Goal: Task Accomplishment & Management: Use online tool/utility

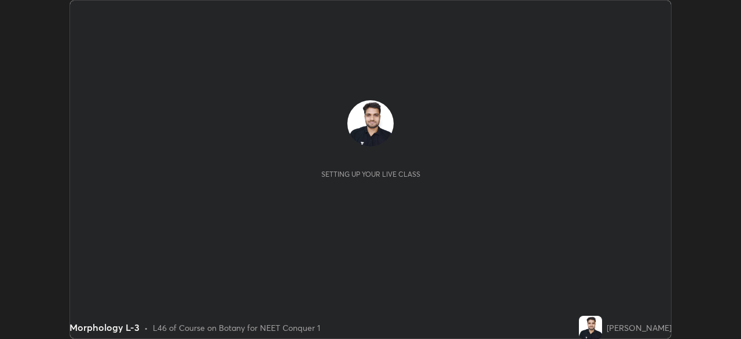
scroll to position [339, 740]
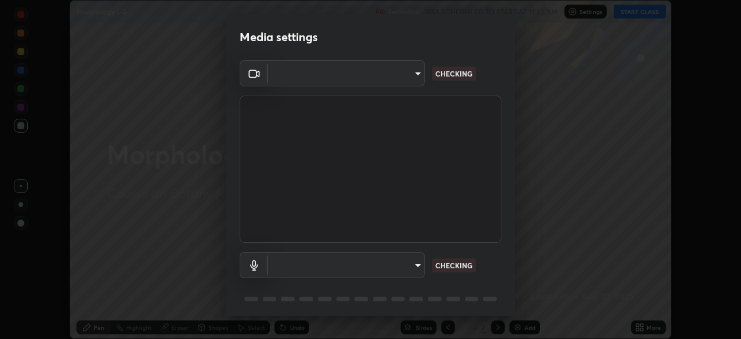
type input "ef407f58ae65e10c1af5a040b6eccf178273e27ca296938399710cc3d85b5032"
type input "default"
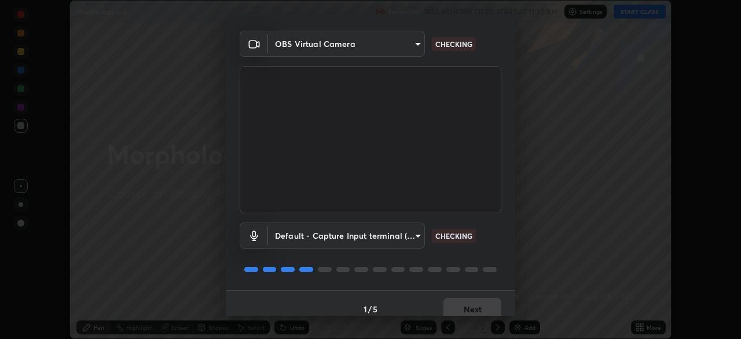
scroll to position [41, 0]
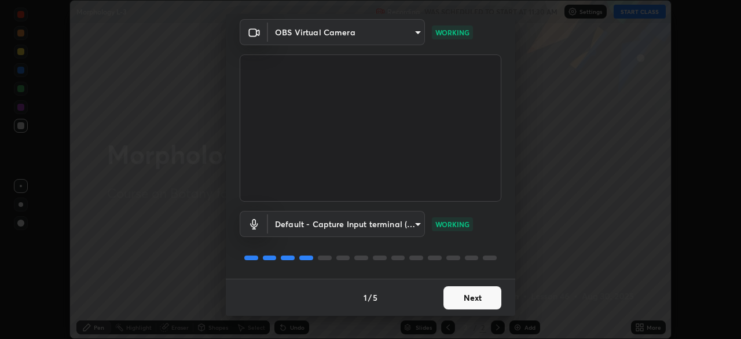
click at [446, 295] on button "Next" at bounding box center [472, 297] width 58 height 23
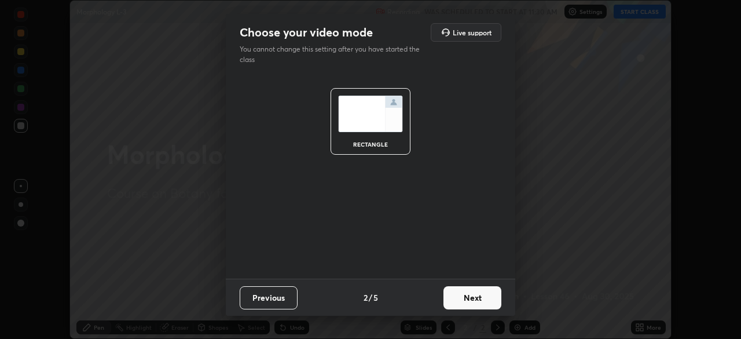
click at [445, 302] on button "Next" at bounding box center [472, 297] width 58 height 23
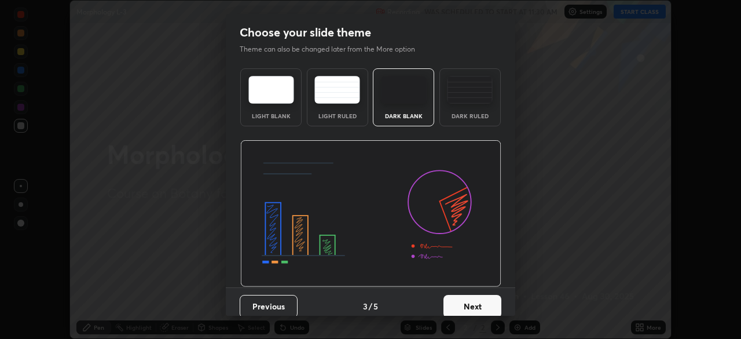
click at [446, 305] on button "Next" at bounding box center [472, 306] width 58 height 23
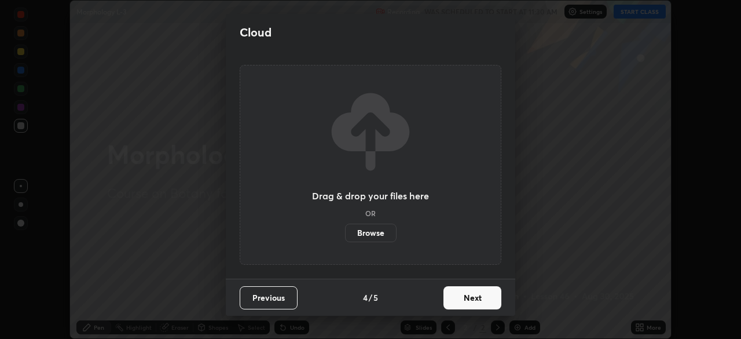
click at [447, 302] on button "Next" at bounding box center [472, 297] width 58 height 23
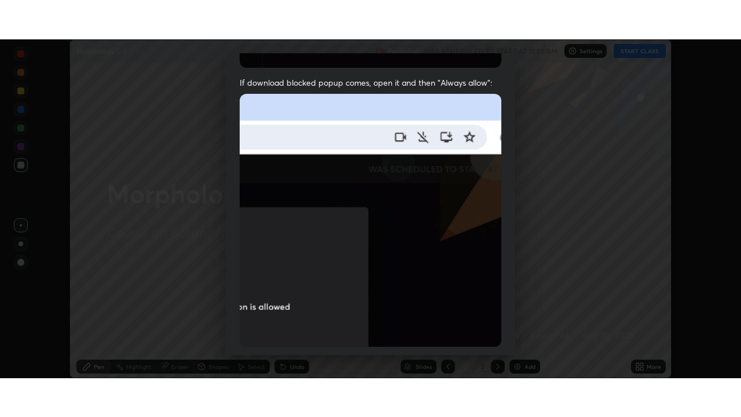
scroll to position [277, 0]
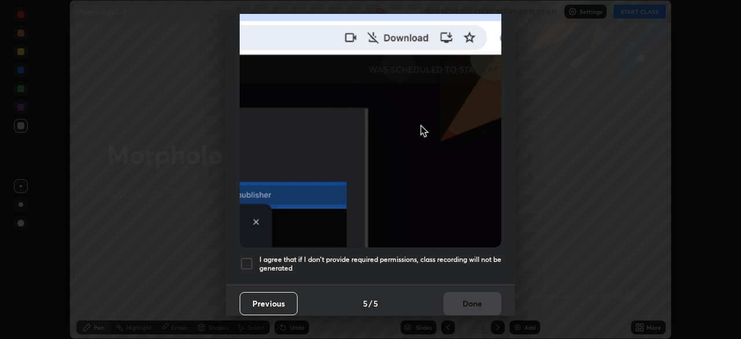
click at [434, 255] on h5 "I agree that if I don't provide required permissions, class recording will not …" at bounding box center [380, 264] width 242 height 18
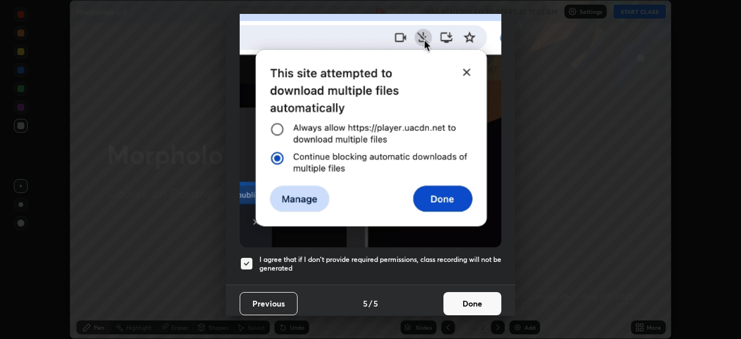
click at [456, 292] on button "Done" at bounding box center [472, 303] width 58 height 23
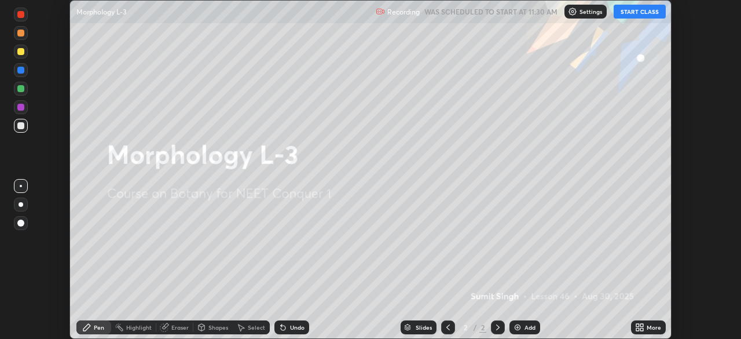
click at [637, 325] on icon at bounding box center [637, 325] width 3 height 3
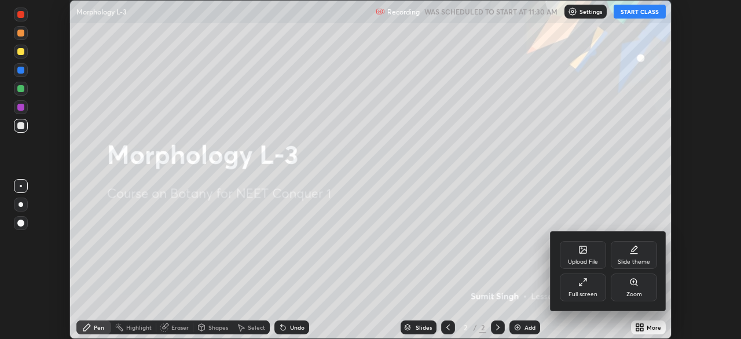
click at [583, 293] on div "Full screen" at bounding box center [583, 294] width 29 height 6
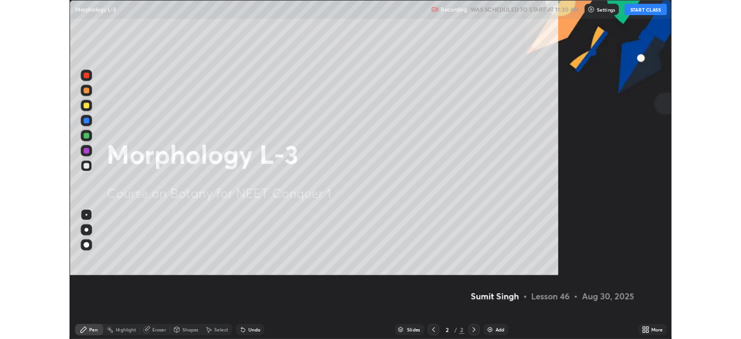
scroll to position [417, 741]
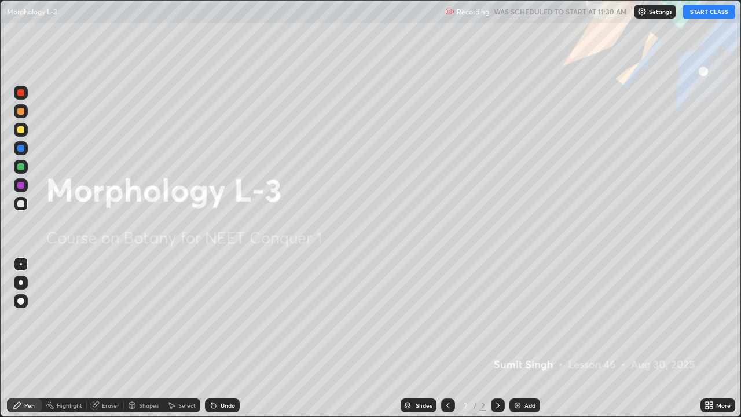
click at [725, 11] on button "START CLASS" at bounding box center [709, 12] width 52 height 14
click at [536, 338] on div "Add" at bounding box center [524, 405] width 31 height 14
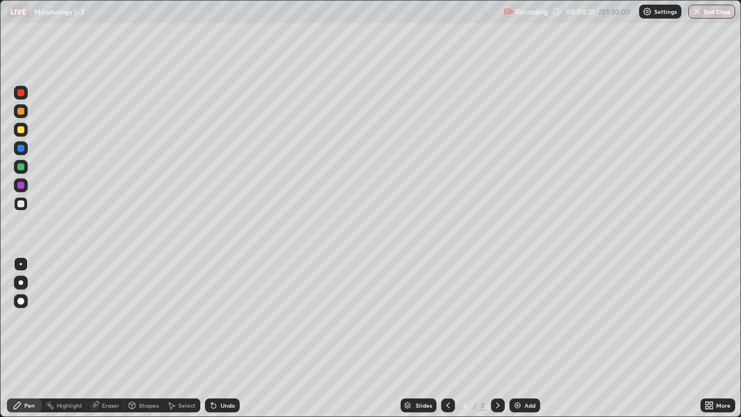
click at [25, 276] on div at bounding box center [21, 283] width 14 height 14
click at [21, 165] on div at bounding box center [20, 166] width 7 height 7
click at [21, 134] on div at bounding box center [21, 130] width 14 height 14
click at [20, 205] on div at bounding box center [20, 203] width 7 height 7
click at [211, 338] on icon at bounding box center [211, 402] width 1 height 1
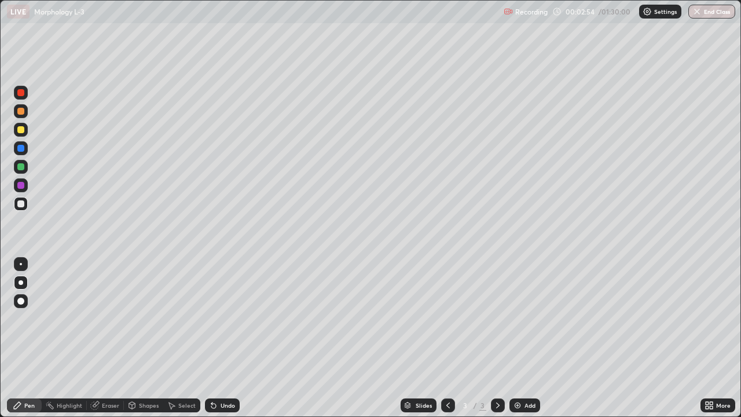
click at [211, 338] on icon at bounding box center [211, 402] width 1 height 1
click at [214, 338] on icon at bounding box center [213, 406] width 5 height 5
click at [212, 338] on icon at bounding box center [213, 406] width 5 height 5
click at [211, 338] on icon at bounding box center [211, 402] width 1 height 1
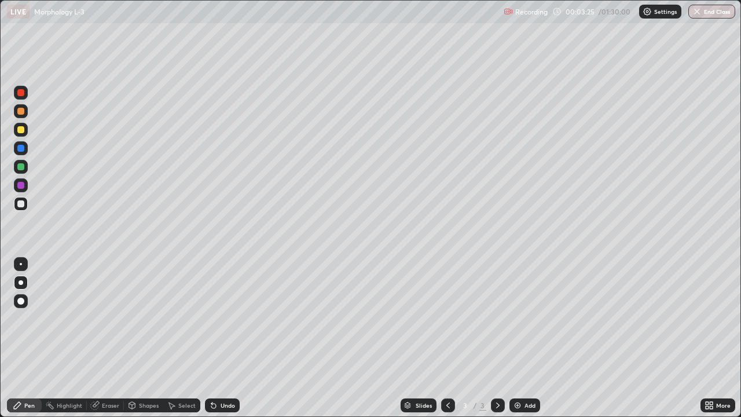
click at [232, 338] on div "Undo" at bounding box center [222, 405] width 35 height 14
click at [23, 186] on div at bounding box center [20, 185] width 7 height 7
click at [23, 204] on div at bounding box center [20, 203] width 7 height 7
click at [23, 188] on div at bounding box center [21, 185] width 14 height 14
click at [24, 167] on div at bounding box center [20, 166] width 7 height 7
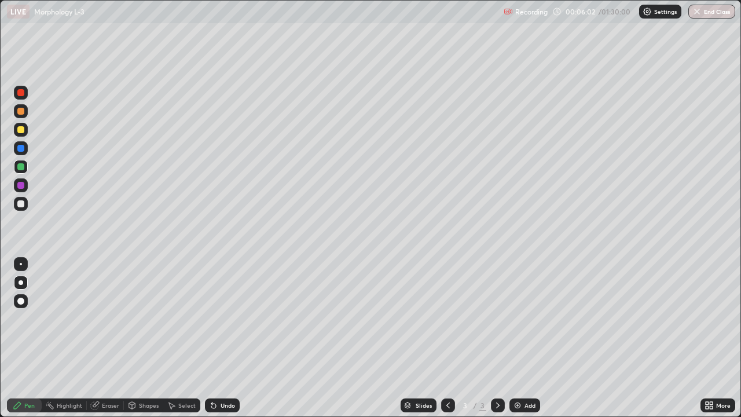
click at [21, 203] on div at bounding box center [20, 203] width 7 height 7
click at [21, 184] on div at bounding box center [20, 185] width 7 height 7
click at [229, 338] on div "Undo" at bounding box center [228, 405] width 14 height 6
click at [228, 338] on div "Undo" at bounding box center [228, 405] width 14 height 6
click at [24, 203] on div at bounding box center [20, 203] width 7 height 7
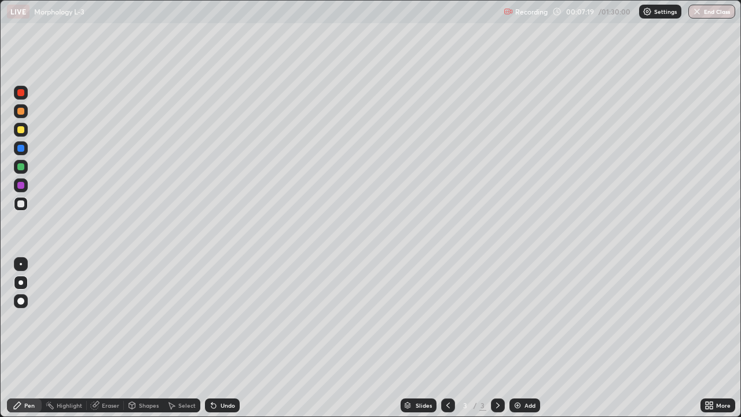
click at [24, 187] on div at bounding box center [20, 185] width 7 height 7
click at [24, 167] on div at bounding box center [20, 166] width 7 height 7
click at [105, 338] on div "Eraser" at bounding box center [110, 405] width 17 height 6
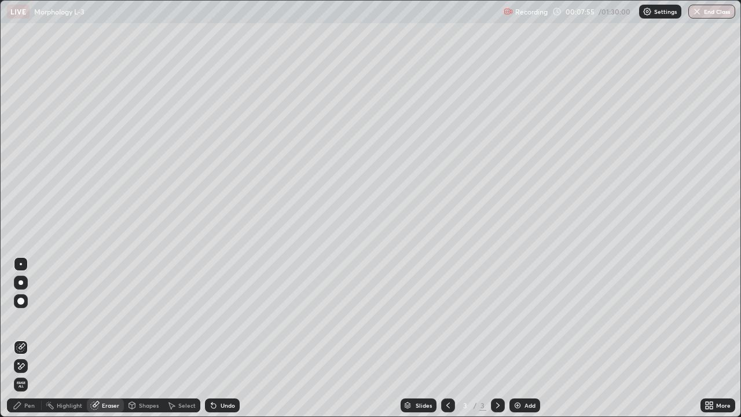
click at [27, 338] on div "Pen" at bounding box center [24, 405] width 35 height 14
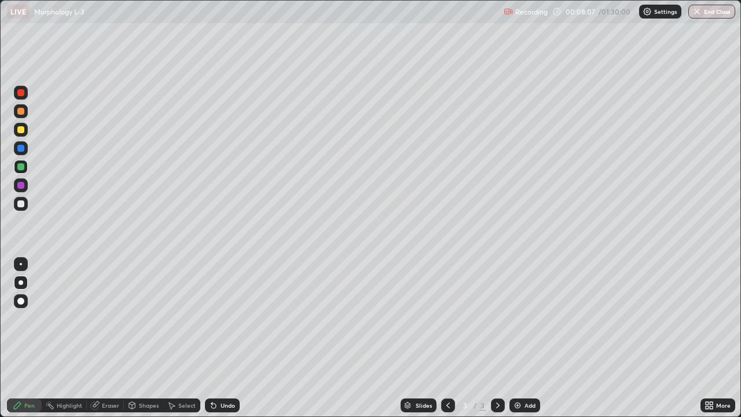
click at [22, 187] on div at bounding box center [20, 185] width 7 height 7
click at [184, 338] on div "Select" at bounding box center [186, 405] width 17 height 6
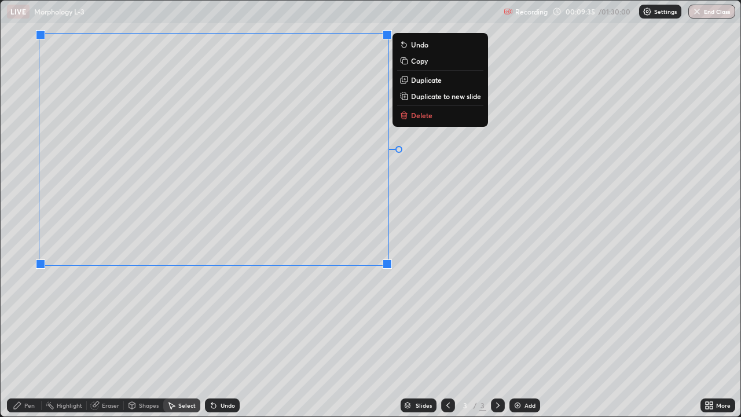
click at [437, 240] on div "0 ° Undo Copy Duplicate Duplicate to new slide Delete" at bounding box center [371, 209] width 740 height 416
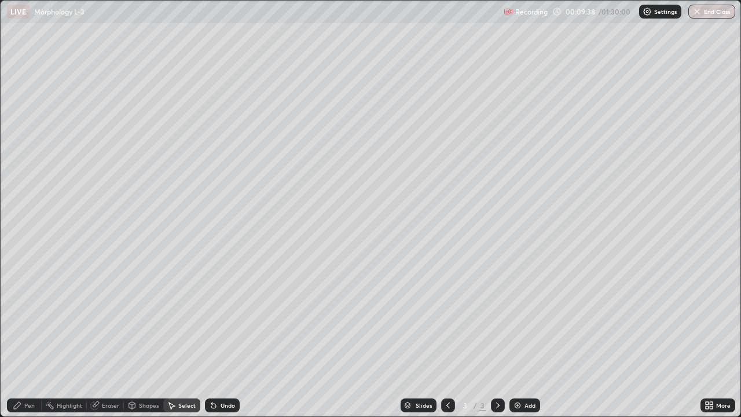
click at [38, 338] on div "Pen" at bounding box center [24, 405] width 35 height 14
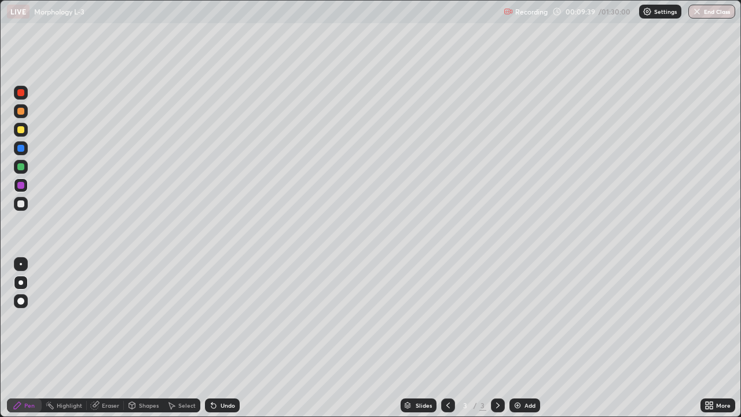
click at [20, 206] on div at bounding box center [20, 203] width 7 height 7
click at [107, 338] on div "Eraser" at bounding box center [110, 405] width 17 height 6
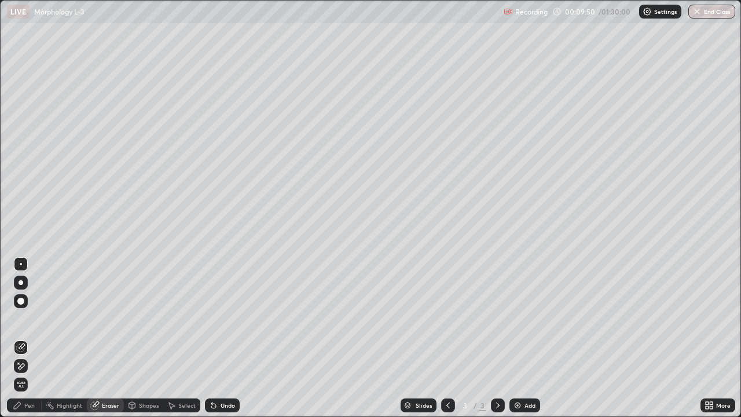
click at [31, 338] on div "Pen" at bounding box center [24, 405] width 35 height 14
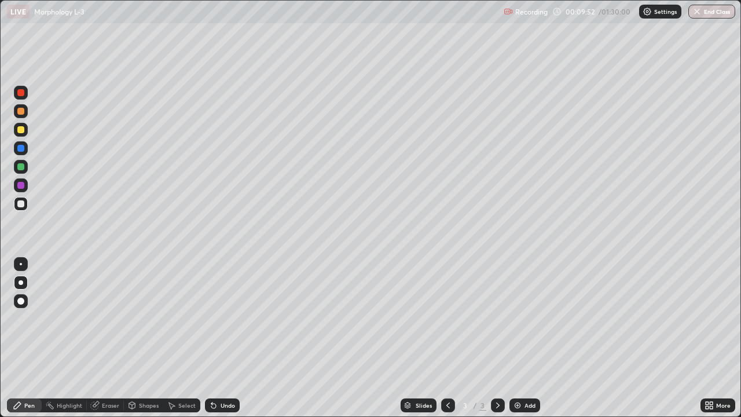
click at [21, 264] on div at bounding box center [21, 264] width 2 height 2
click at [21, 165] on div at bounding box center [20, 166] width 7 height 7
click at [21, 130] on div at bounding box center [20, 129] width 7 height 7
click at [23, 203] on div at bounding box center [20, 203] width 7 height 7
click at [223, 338] on div "Undo" at bounding box center [228, 405] width 14 height 6
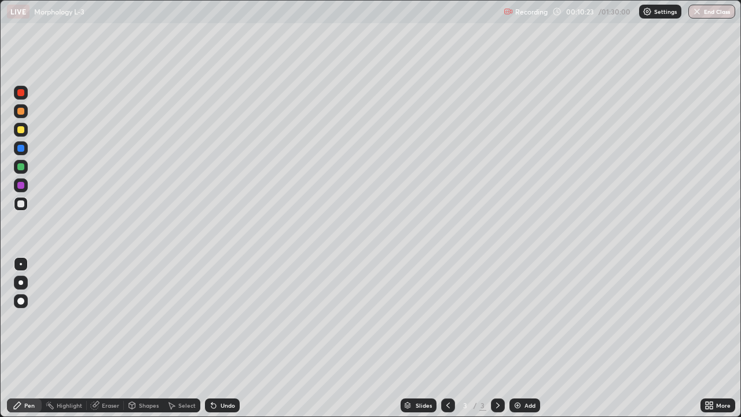
click at [226, 338] on div "Undo" at bounding box center [228, 405] width 14 height 6
click at [224, 338] on div "Undo" at bounding box center [228, 405] width 14 height 6
click at [225, 338] on div "Undo" at bounding box center [228, 405] width 14 height 6
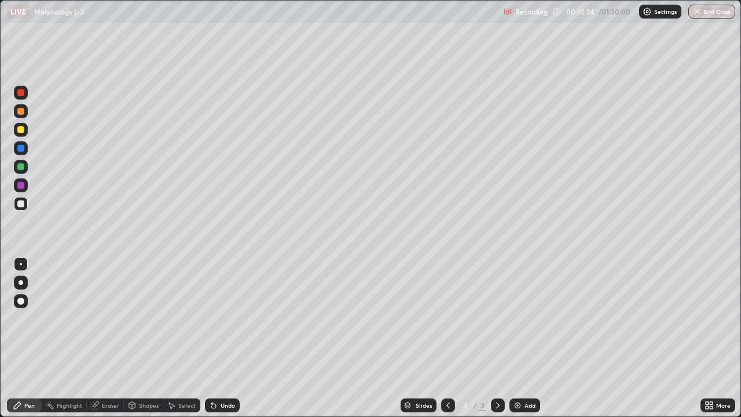
click at [224, 338] on div "Undo" at bounding box center [228, 405] width 14 height 6
click at [225, 338] on div "Undo" at bounding box center [228, 405] width 14 height 6
click at [223, 338] on div "Undo" at bounding box center [228, 405] width 14 height 6
click at [222, 338] on div "Undo" at bounding box center [228, 405] width 14 height 6
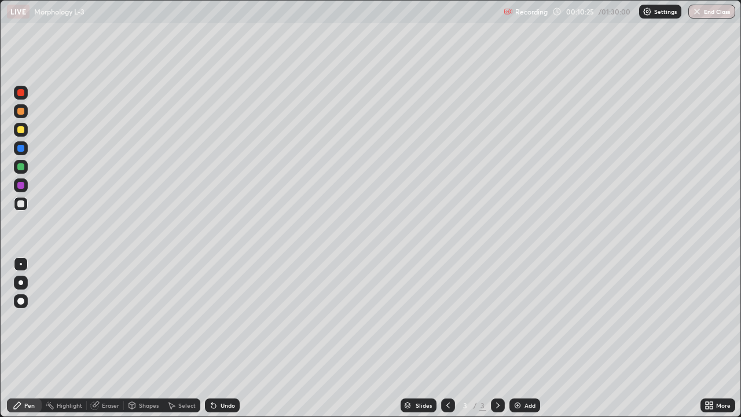
click at [222, 338] on div "Undo" at bounding box center [228, 405] width 14 height 6
click at [21, 184] on div at bounding box center [20, 185] width 7 height 7
click at [21, 206] on div at bounding box center [20, 203] width 7 height 7
click at [223, 338] on div "Undo" at bounding box center [228, 405] width 14 height 6
click at [20, 131] on div at bounding box center [20, 129] width 7 height 7
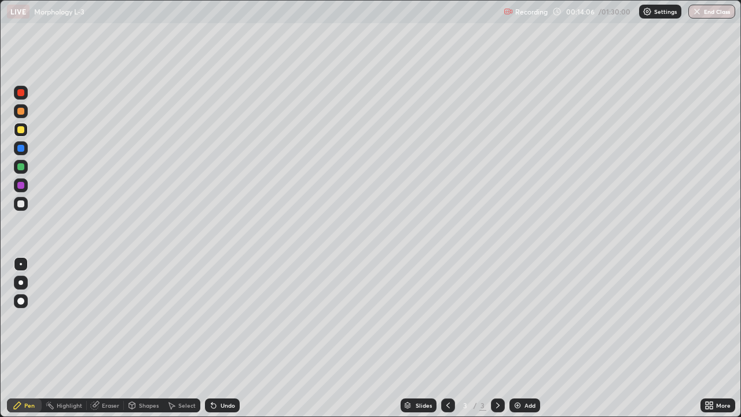
click at [231, 338] on div "Undo" at bounding box center [228, 405] width 14 height 6
click at [21, 204] on div at bounding box center [20, 203] width 7 height 7
click at [101, 338] on div "Eraser" at bounding box center [105, 405] width 37 height 14
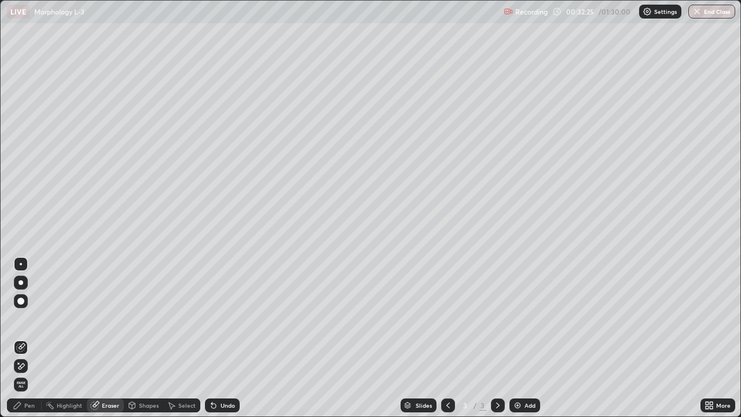
click at [32, 338] on div "Pen" at bounding box center [29, 405] width 10 height 6
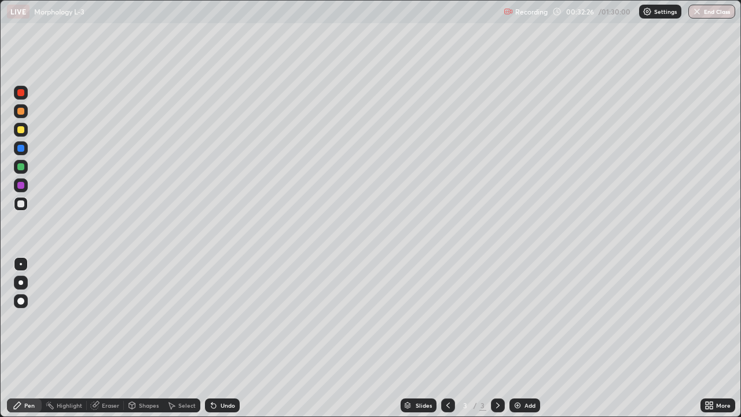
click at [24, 186] on div at bounding box center [20, 185] width 7 height 7
click at [218, 338] on div "Undo" at bounding box center [222, 405] width 35 height 14
click at [106, 338] on div "Eraser" at bounding box center [105, 405] width 37 height 14
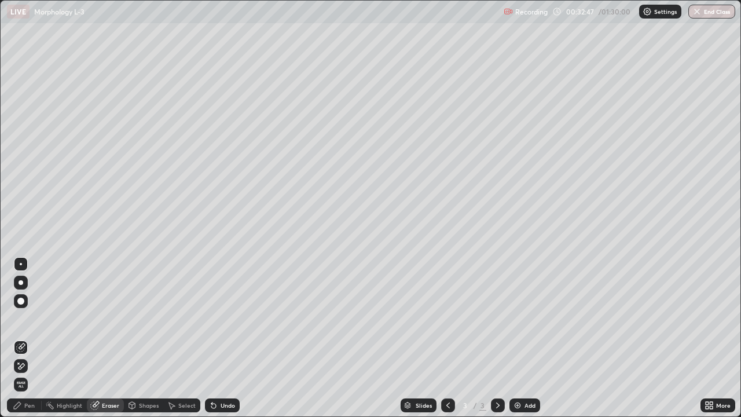
click at [107, 338] on div "Eraser" at bounding box center [105, 405] width 37 height 14
click at [31, 338] on div "Pen" at bounding box center [29, 405] width 10 height 6
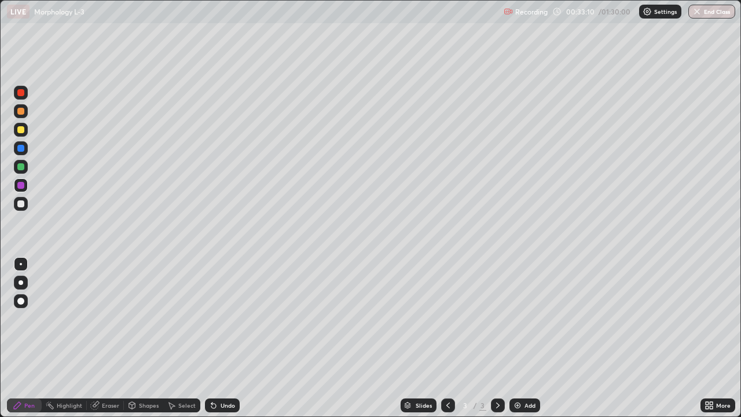
click at [23, 205] on div at bounding box center [20, 203] width 7 height 7
click at [25, 198] on div at bounding box center [21, 204] width 14 height 14
click at [527, 338] on div "Add" at bounding box center [530, 405] width 11 height 6
click at [447, 338] on icon at bounding box center [447, 405] width 9 height 9
click at [492, 338] on div at bounding box center [498, 405] width 14 height 14
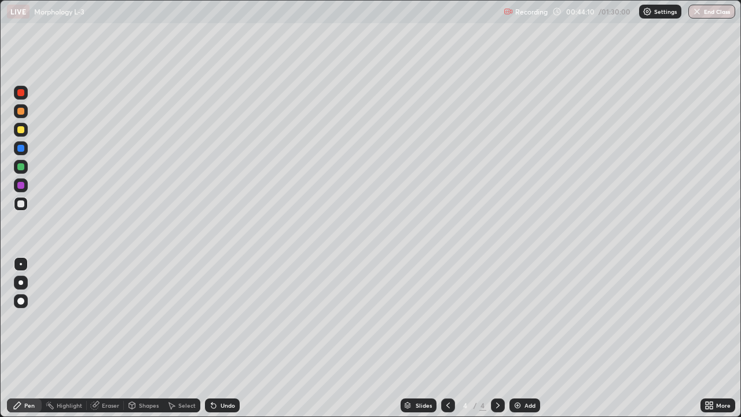
click at [21, 204] on div at bounding box center [20, 203] width 7 height 7
click at [221, 338] on div "Undo" at bounding box center [228, 405] width 14 height 6
click at [217, 338] on div "Undo" at bounding box center [222, 405] width 35 height 14
click at [211, 338] on icon at bounding box center [211, 402] width 1 height 1
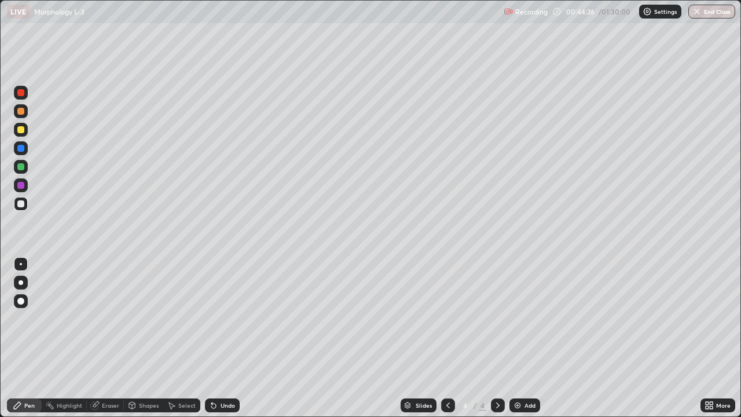
click at [211, 338] on icon at bounding box center [211, 402] width 1 height 1
click at [22, 112] on div at bounding box center [20, 111] width 7 height 7
click at [21, 130] on div at bounding box center [20, 129] width 7 height 7
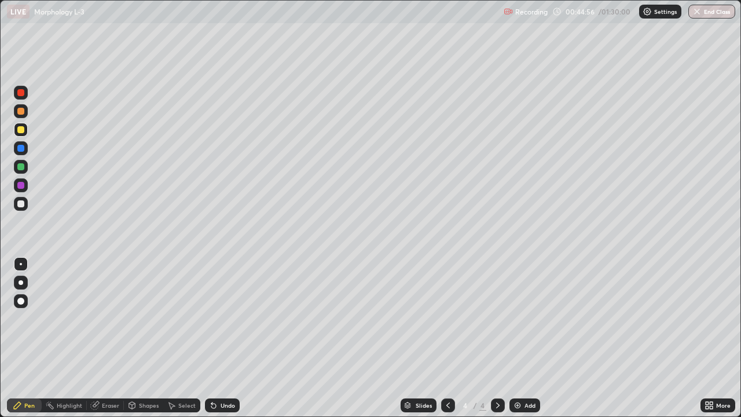
click at [221, 338] on div "Undo" at bounding box center [228, 405] width 14 height 6
click at [220, 338] on div "Undo" at bounding box center [222, 405] width 35 height 14
click at [145, 338] on div "Shapes" at bounding box center [149, 405] width 20 height 6
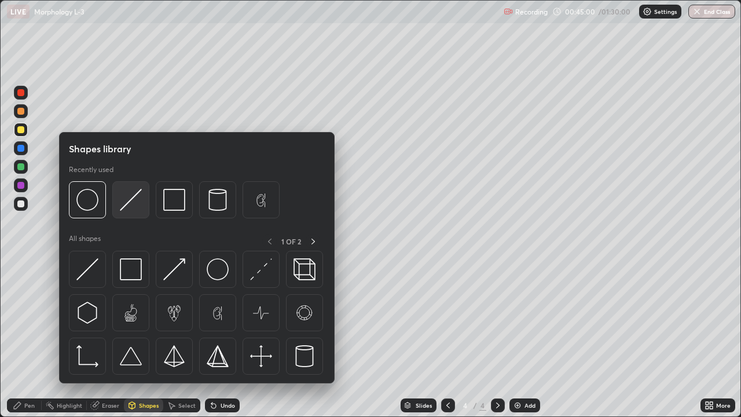
click at [135, 204] on img at bounding box center [131, 200] width 22 height 22
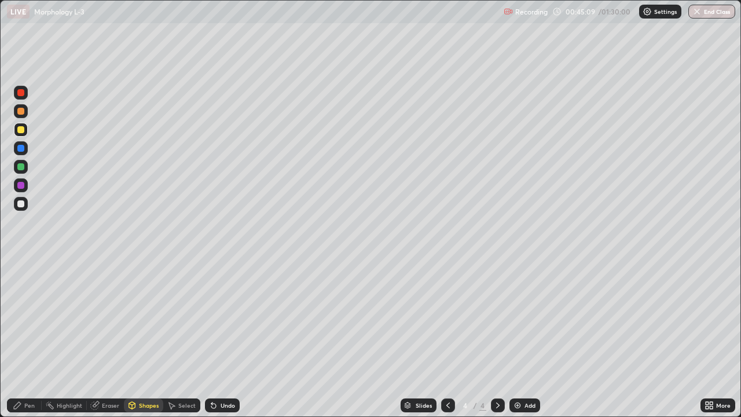
click at [31, 338] on div "Pen" at bounding box center [29, 405] width 10 height 6
click at [23, 149] on div at bounding box center [20, 148] width 7 height 7
click at [23, 130] on div at bounding box center [20, 129] width 7 height 7
click at [18, 151] on div at bounding box center [21, 148] width 14 height 14
click at [23, 206] on div at bounding box center [20, 203] width 7 height 7
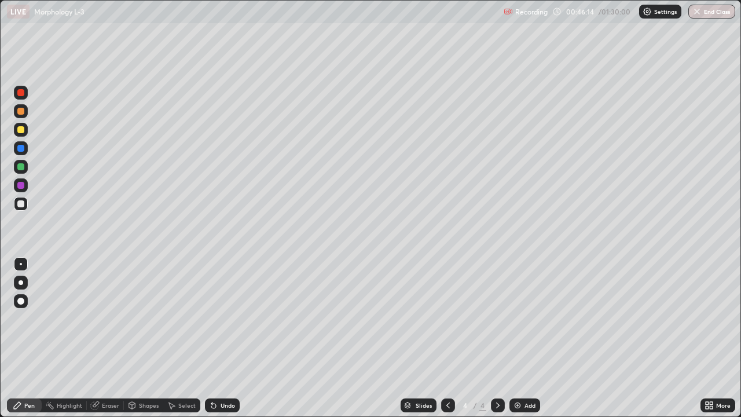
click at [220, 338] on div "Undo" at bounding box center [222, 405] width 35 height 14
click at [24, 170] on div at bounding box center [21, 167] width 14 height 14
click at [229, 338] on div "Undo" at bounding box center [228, 405] width 14 height 6
click at [228, 338] on div "Undo" at bounding box center [228, 405] width 14 height 6
click at [233, 338] on div "Undo" at bounding box center [228, 405] width 14 height 6
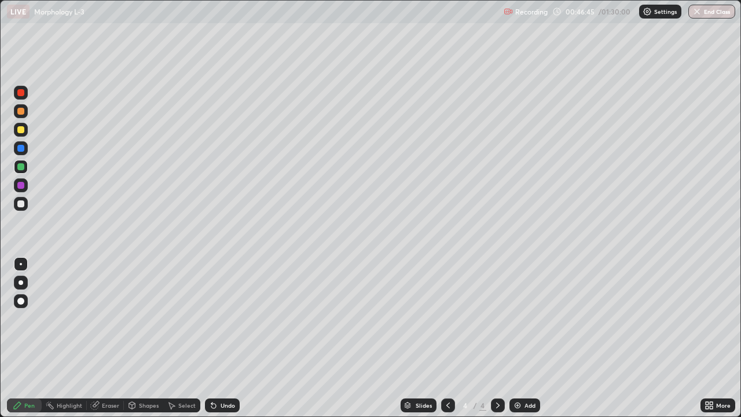
click at [228, 338] on div "Undo" at bounding box center [228, 405] width 14 height 6
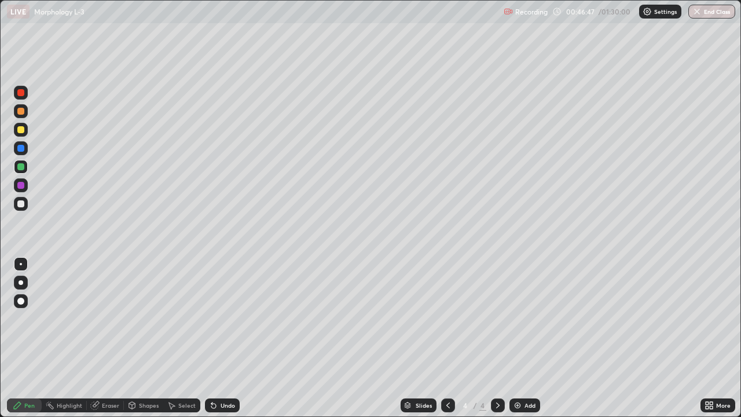
click at [228, 338] on div "Undo" at bounding box center [228, 405] width 14 height 6
click at [19, 202] on div at bounding box center [20, 203] width 7 height 7
click at [21, 167] on div at bounding box center [20, 166] width 7 height 7
click at [226, 338] on div "Undo" at bounding box center [228, 405] width 14 height 6
click at [225, 338] on div "Undo" at bounding box center [228, 405] width 14 height 6
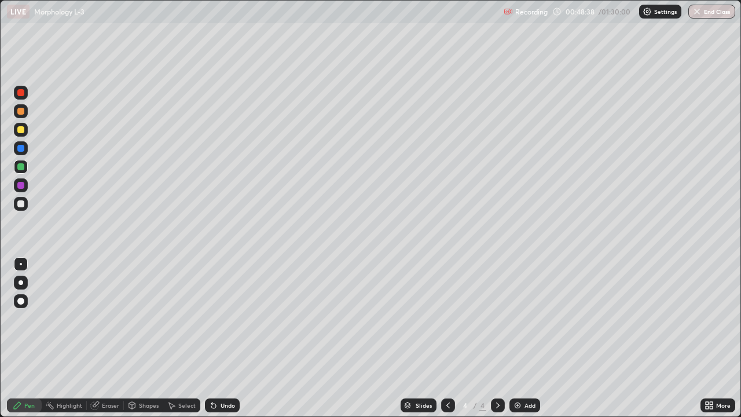
click at [112, 338] on div "Eraser" at bounding box center [110, 405] width 17 height 6
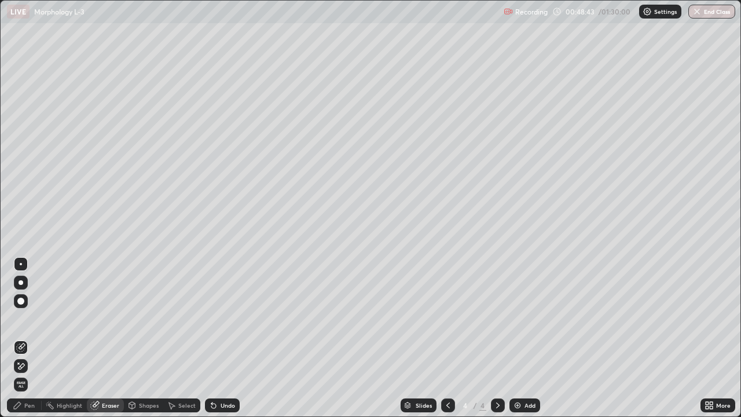
click at [38, 338] on div "Pen" at bounding box center [24, 405] width 35 height 14
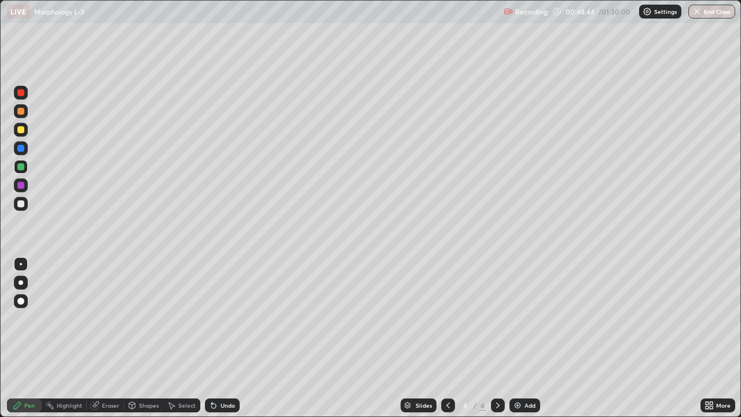
click at [21, 206] on div at bounding box center [20, 203] width 7 height 7
click at [17, 168] on div at bounding box center [20, 166] width 7 height 7
click at [23, 204] on div at bounding box center [20, 203] width 7 height 7
click at [222, 338] on div "Undo" at bounding box center [228, 405] width 14 height 6
click at [226, 338] on div "Undo" at bounding box center [228, 405] width 14 height 6
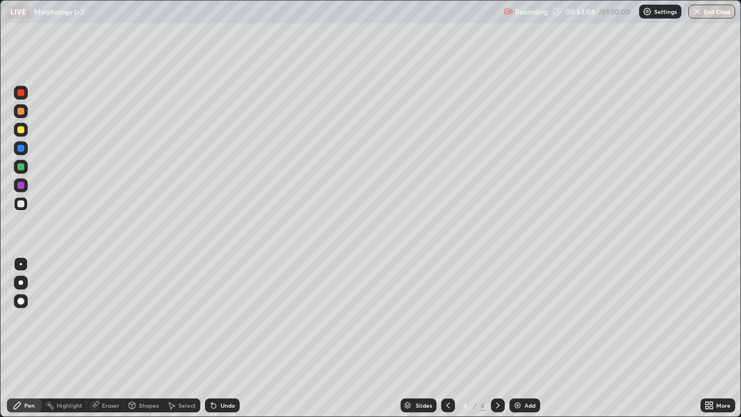
click at [228, 338] on div "Undo" at bounding box center [228, 405] width 14 height 6
click at [21, 166] on div at bounding box center [20, 166] width 7 height 7
click at [23, 201] on div at bounding box center [20, 203] width 7 height 7
click at [529, 338] on div "Add" at bounding box center [530, 405] width 11 height 6
click at [23, 185] on div at bounding box center [20, 185] width 7 height 7
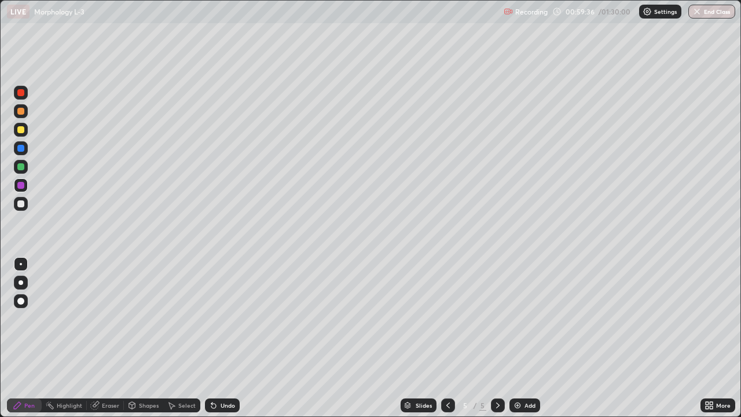
click at [24, 129] on div at bounding box center [20, 129] width 7 height 7
click at [215, 338] on div "Undo" at bounding box center [222, 405] width 35 height 14
click at [212, 338] on icon at bounding box center [213, 406] width 5 height 5
click at [211, 338] on icon at bounding box center [211, 402] width 1 height 1
click at [229, 338] on div "Undo" at bounding box center [228, 405] width 14 height 6
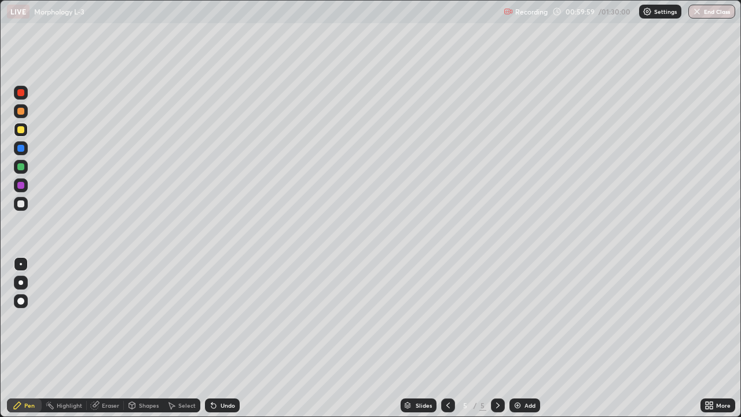
click at [229, 338] on div "Undo" at bounding box center [228, 405] width 14 height 6
click at [223, 338] on div "Undo" at bounding box center [222, 405] width 35 height 14
click at [225, 338] on div "Undo" at bounding box center [222, 405] width 35 height 14
click at [21, 168] on div at bounding box center [20, 166] width 7 height 7
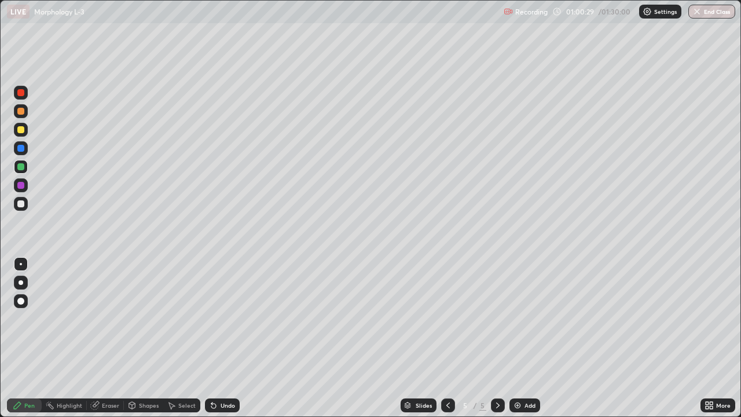
click at [225, 338] on div "Undo" at bounding box center [228, 405] width 14 height 6
click at [222, 338] on div "Undo" at bounding box center [228, 405] width 14 height 6
click at [224, 338] on div "Undo" at bounding box center [222, 405] width 35 height 14
click at [220, 338] on div "Undo" at bounding box center [222, 405] width 35 height 14
click at [216, 338] on icon at bounding box center [213, 405] width 9 height 9
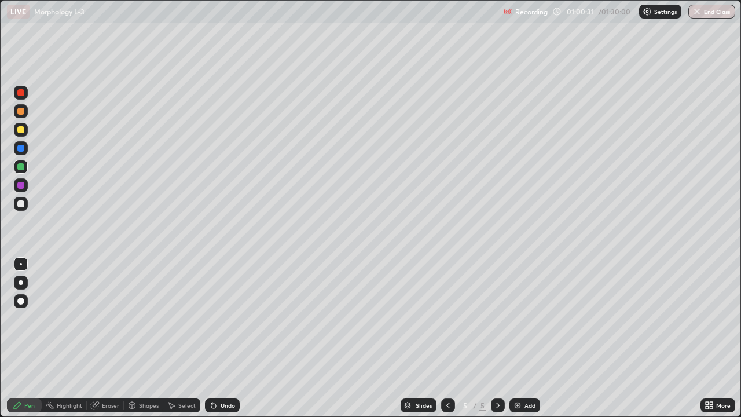
click at [216, 338] on div "Undo" at bounding box center [222, 405] width 35 height 14
click at [217, 338] on div "Undo" at bounding box center [222, 405] width 35 height 14
click at [21, 204] on div at bounding box center [20, 203] width 7 height 7
click at [218, 338] on div "Undo" at bounding box center [222, 405] width 35 height 14
click at [219, 338] on div "Undo" at bounding box center [222, 405] width 35 height 14
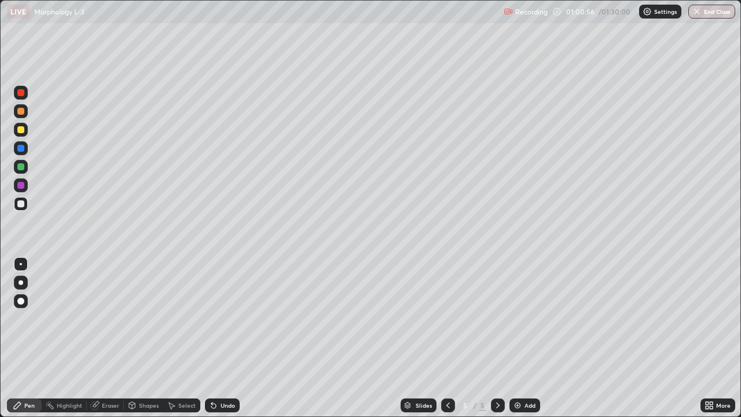
click at [218, 338] on div "Undo" at bounding box center [222, 405] width 35 height 14
click at [21, 164] on div at bounding box center [20, 166] width 7 height 7
click at [24, 117] on div at bounding box center [21, 111] width 14 height 14
click at [26, 165] on div at bounding box center [21, 167] width 14 height 14
click at [227, 338] on div "Undo" at bounding box center [228, 405] width 14 height 6
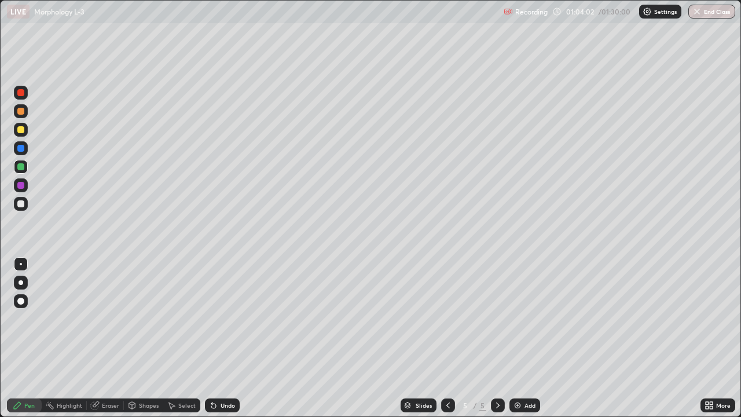
click at [21, 130] on div at bounding box center [20, 129] width 7 height 7
click at [21, 111] on div at bounding box center [20, 111] width 7 height 7
click at [25, 131] on div at bounding box center [21, 130] width 14 height 14
click at [24, 166] on div at bounding box center [20, 166] width 7 height 7
click at [228, 338] on div "Undo" at bounding box center [228, 405] width 14 height 6
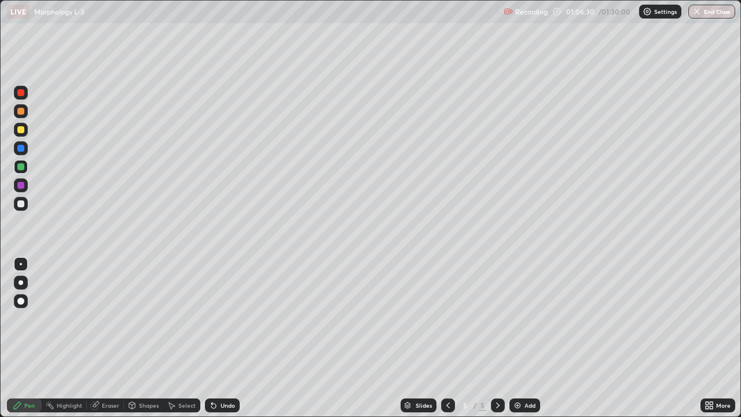
click at [232, 338] on div "Undo" at bounding box center [222, 405] width 35 height 14
click at [229, 338] on div "Undo" at bounding box center [228, 405] width 14 height 6
click at [110, 338] on div "Eraser" at bounding box center [110, 405] width 17 height 6
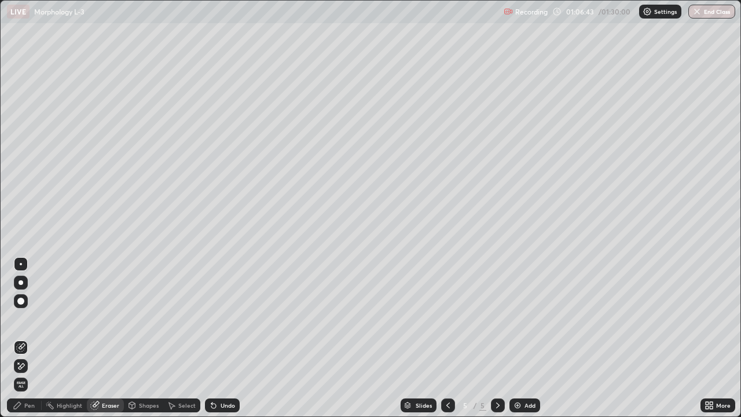
click at [32, 338] on div "Pen" at bounding box center [29, 405] width 10 height 6
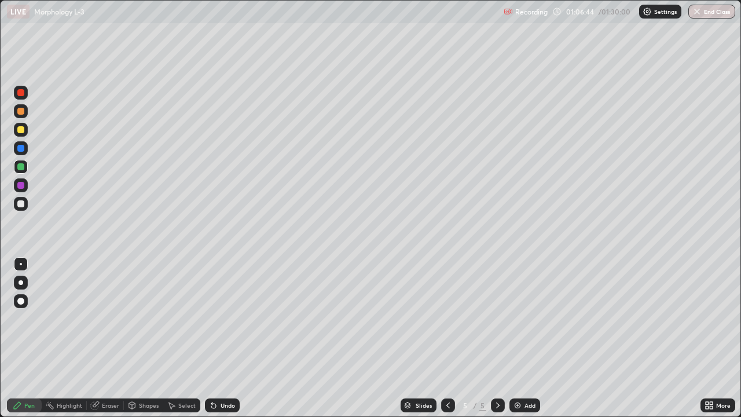
click at [23, 203] on div at bounding box center [20, 203] width 7 height 7
click at [20, 112] on div at bounding box center [20, 111] width 7 height 7
click at [226, 338] on div "Undo" at bounding box center [228, 405] width 14 height 6
click at [224, 338] on div "Undo" at bounding box center [228, 405] width 14 height 6
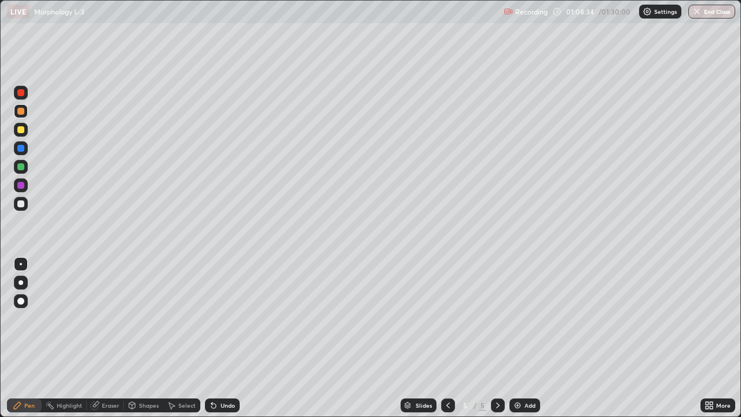
click at [25, 131] on div at bounding box center [21, 130] width 14 height 14
click at [21, 167] on div at bounding box center [20, 166] width 7 height 7
click at [494, 338] on icon at bounding box center [497, 405] width 9 height 9
click at [515, 338] on img at bounding box center [517, 405] width 9 height 9
click at [21, 129] on div at bounding box center [20, 129] width 7 height 7
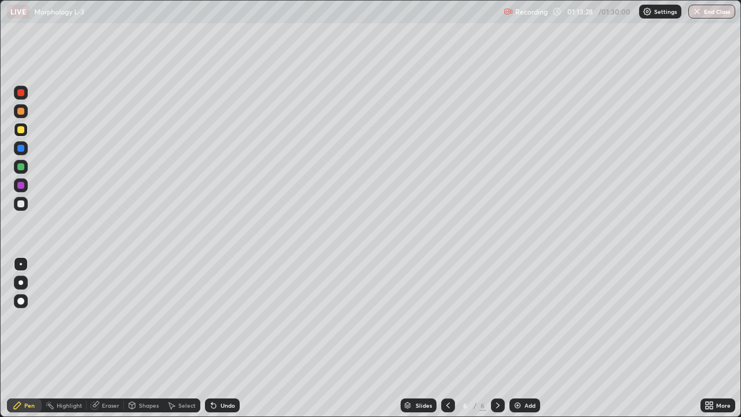
click at [21, 112] on div at bounding box center [20, 111] width 7 height 7
click at [218, 338] on div "Undo" at bounding box center [222, 405] width 35 height 14
click at [227, 338] on div "Undo" at bounding box center [228, 405] width 14 height 6
click at [224, 338] on div "Undo" at bounding box center [228, 405] width 14 height 6
click at [218, 338] on div "Undo" at bounding box center [222, 405] width 35 height 14
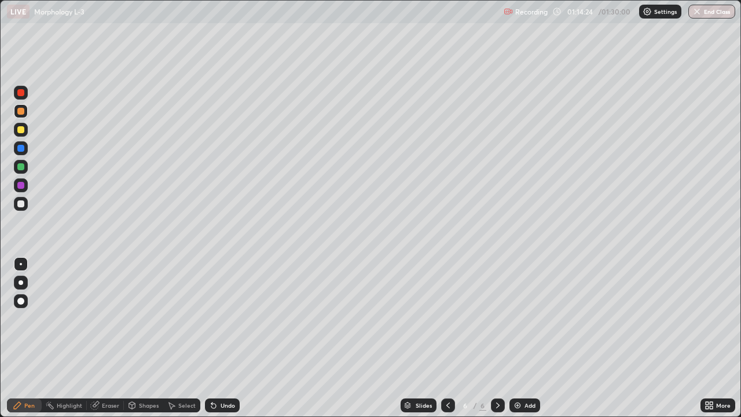
click at [23, 131] on div at bounding box center [20, 129] width 7 height 7
click at [223, 338] on div "Undo" at bounding box center [222, 405] width 35 height 14
click at [224, 338] on div "Undo" at bounding box center [228, 405] width 14 height 6
click at [226, 338] on div "Undo" at bounding box center [222, 405] width 35 height 14
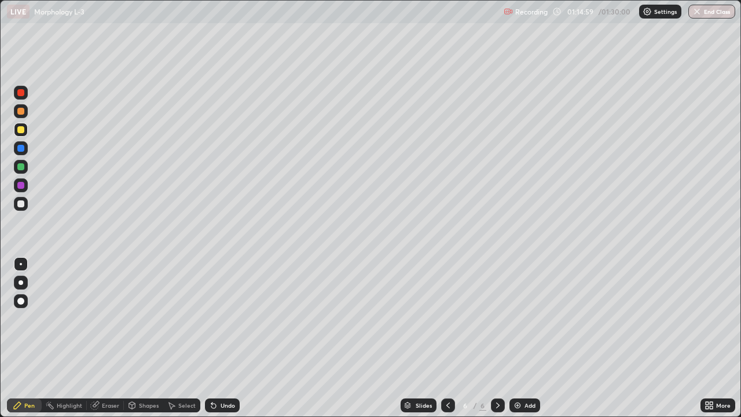
click at [223, 338] on div "Undo" at bounding box center [222, 405] width 35 height 14
click at [222, 338] on div "Undo" at bounding box center [222, 405] width 35 height 14
click at [225, 338] on div "Undo" at bounding box center [222, 405] width 35 height 14
click at [21, 112] on div at bounding box center [20, 111] width 7 height 7
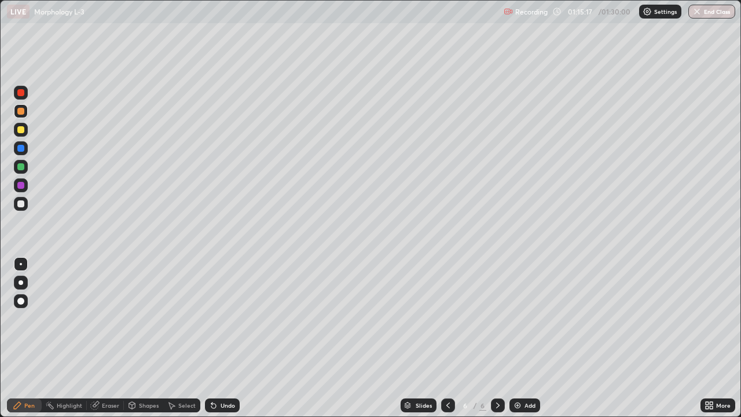
click at [23, 133] on div at bounding box center [20, 129] width 7 height 7
click at [23, 113] on div at bounding box center [20, 111] width 7 height 7
click at [21, 131] on div at bounding box center [20, 129] width 7 height 7
click at [25, 117] on div at bounding box center [21, 111] width 14 height 14
click at [25, 114] on div at bounding box center [21, 111] width 14 height 14
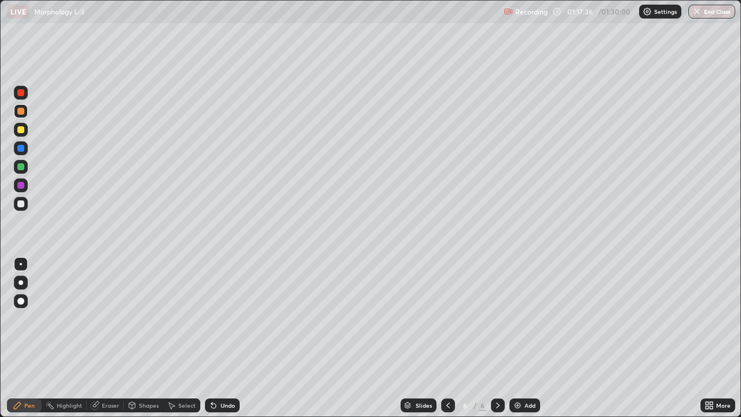
click at [21, 130] on div at bounding box center [20, 129] width 7 height 7
click at [21, 111] on div at bounding box center [20, 111] width 7 height 7
click at [23, 132] on div at bounding box center [20, 129] width 7 height 7
click at [224, 338] on div "Undo" at bounding box center [228, 405] width 14 height 6
click at [223, 338] on div "Undo" at bounding box center [228, 405] width 14 height 6
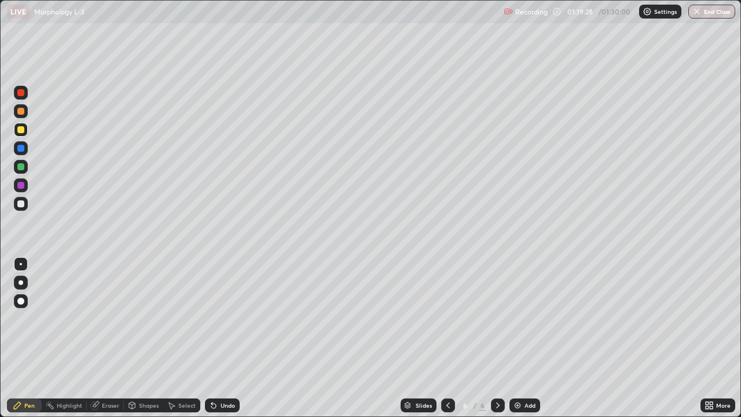
click at [221, 338] on div "Undo" at bounding box center [228, 405] width 14 height 6
click at [18, 112] on div at bounding box center [20, 111] width 7 height 7
click at [21, 131] on div at bounding box center [20, 129] width 7 height 7
click at [221, 338] on div "Undo" at bounding box center [228, 405] width 14 height 6
click at [222, 338] on div "Undo" at bounding box center [228, 405] width 14 height 6
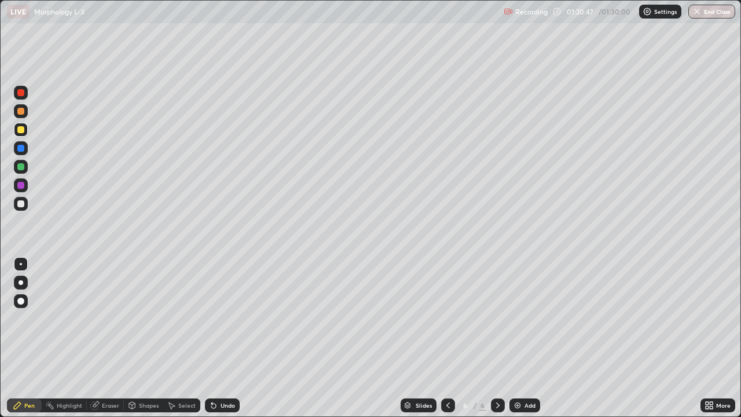
click at [221, 338] on div "Undo" at bounding box center [228, 405] width 14 height 6
click at [218, 338] on div "Undo" at bounding box center [222, 405] width 35 height 14
click at [217, 338] on div "Undo" at bounding box center [222, 405] width 35 height 14
click at [216, 338] on icon at bounding box center [213, 405] width 9 height 9
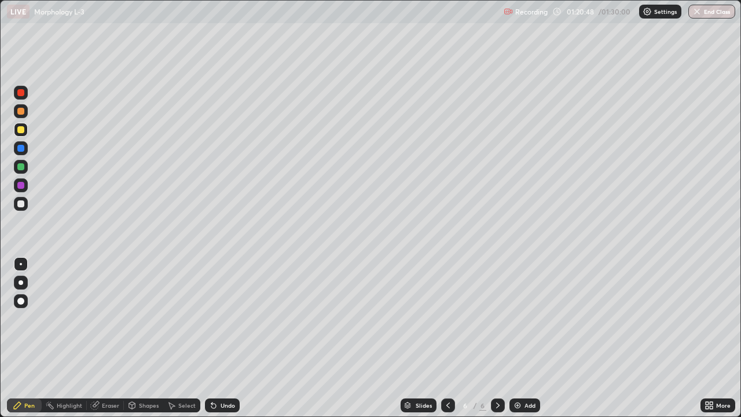
click at [216, 338] on icon at bounding box center [213, 405] width 9 height 9
click at [724, 15] on button "End Class" at bounding box center [713, 12] width 46 height 14
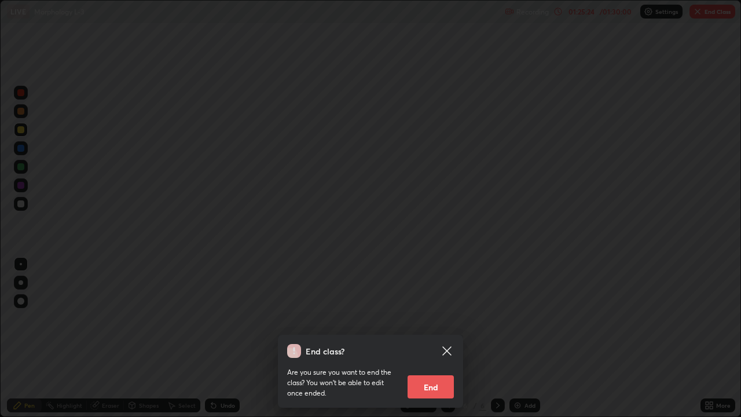
click at [441, 338] on button "End" at bounding box center [431, 386] width 46 height 23
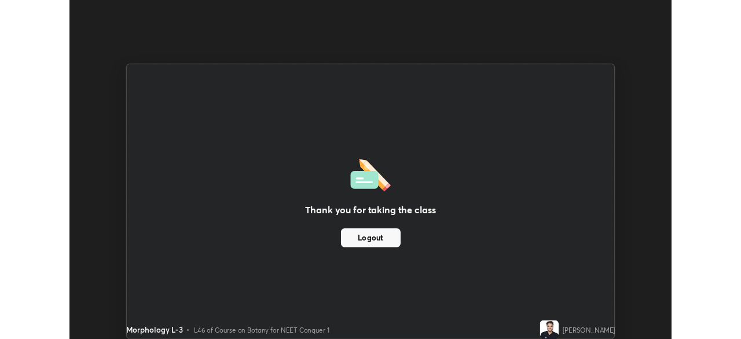
scroll to position [57558, 57155]
